Goal: Transaction & Acquisition: Purchase product/service

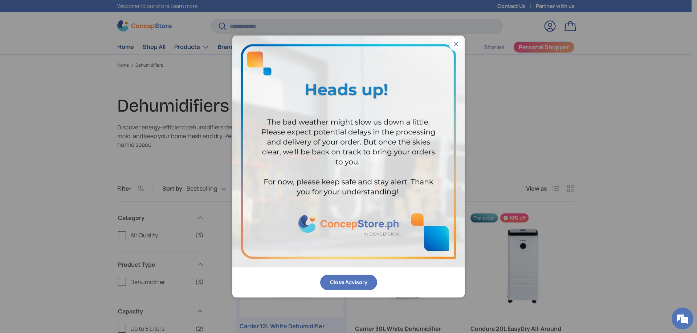
click at [355, 284] on button "Close Advisory" at bounding box center [348, 283] width 57 height 16
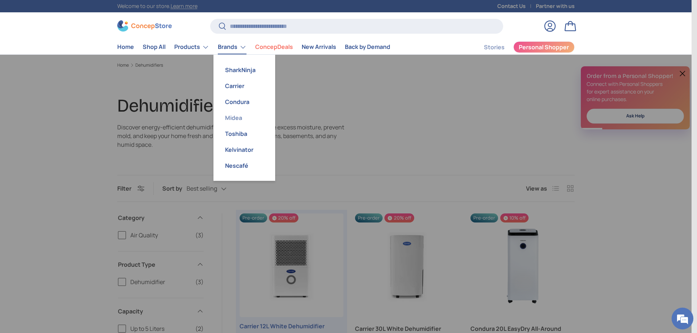
click at [239, 121] on link "Midea" at bounding box center [244, 118] width 53 height 16
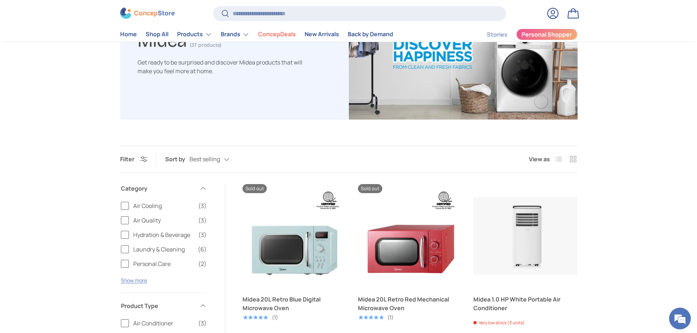
scroll to position [36, 0]
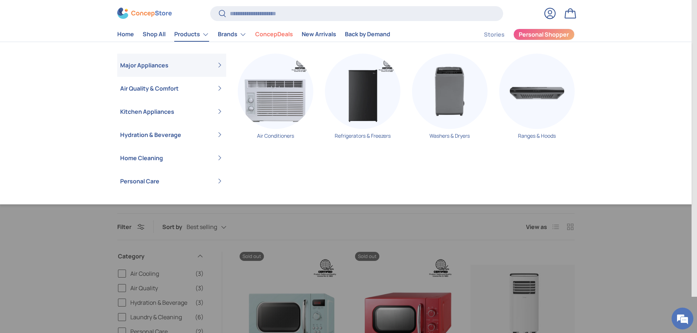
click at [198, 37] on link "Products" at bounding box center [191, 34] width 35 height 15
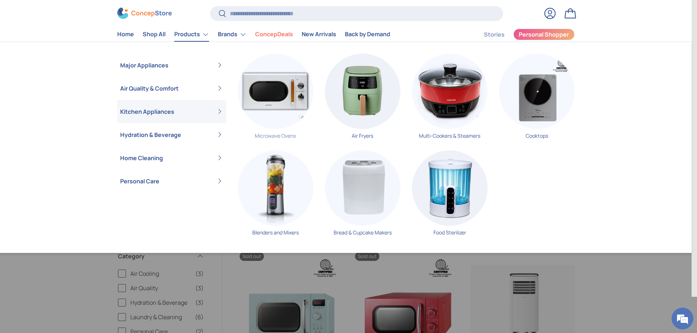
click at [255, 110] on img "Primary" at bounding box center [275, 91] width 75 height 75
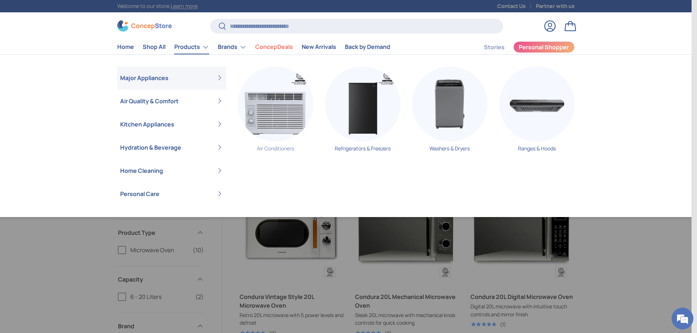
click at [272, 112] on img "Primary" at bounding box center [275, 103] width 75 height 75
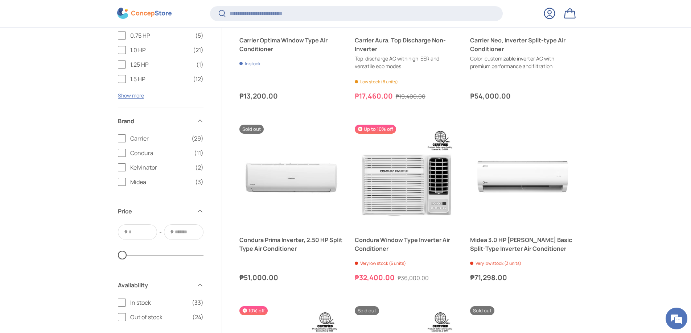
scroll to position [1123, 0]
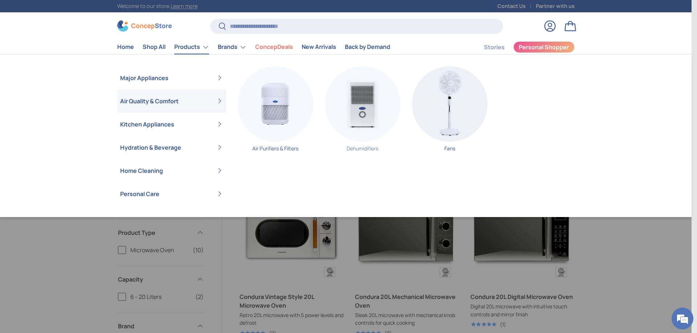
click at [374, 125] on img "Primary" at bounding box center [362, 103] width 75 height 75
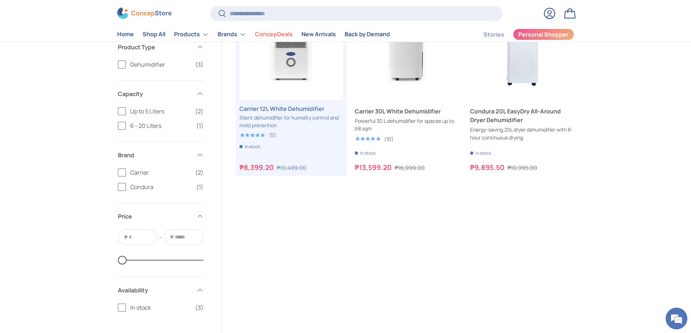
scroll to position [73, 0]
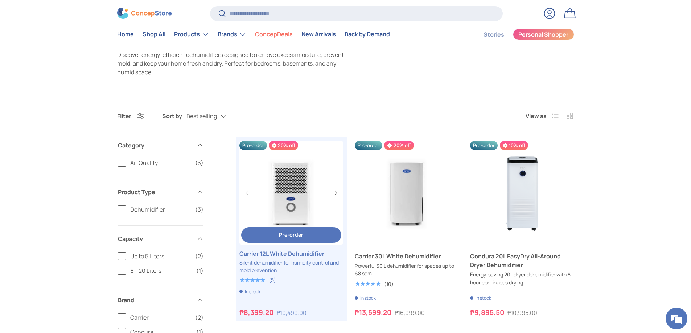
click at [284, 213] on link "Carrier 12L White Dehumidifier" at bounding box center [291, 193] width 104 height 104
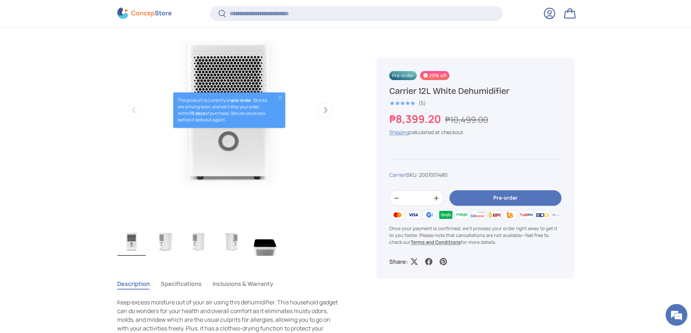
scroll to position [289, 0]
